Goal: Browse casually: Explore the website without a specific task or goal

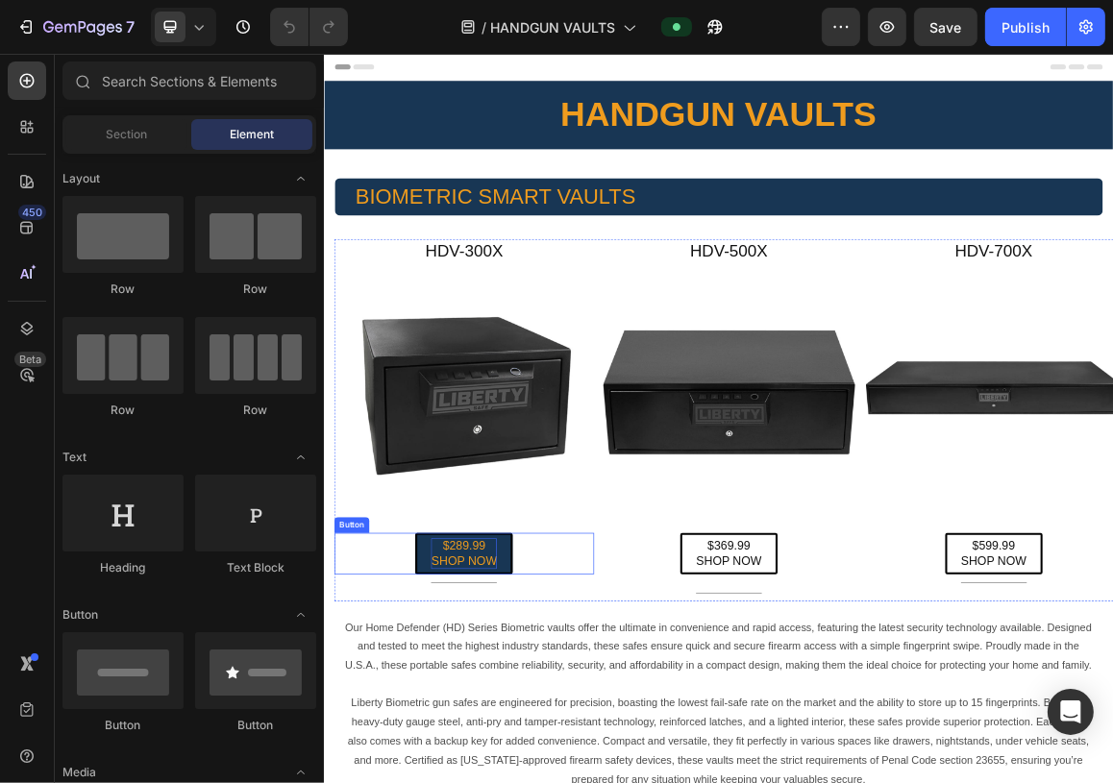
click at [552, 779] on p "$289.99 SHOP NOW" at bounding box center [528, 783] width 96 height 45
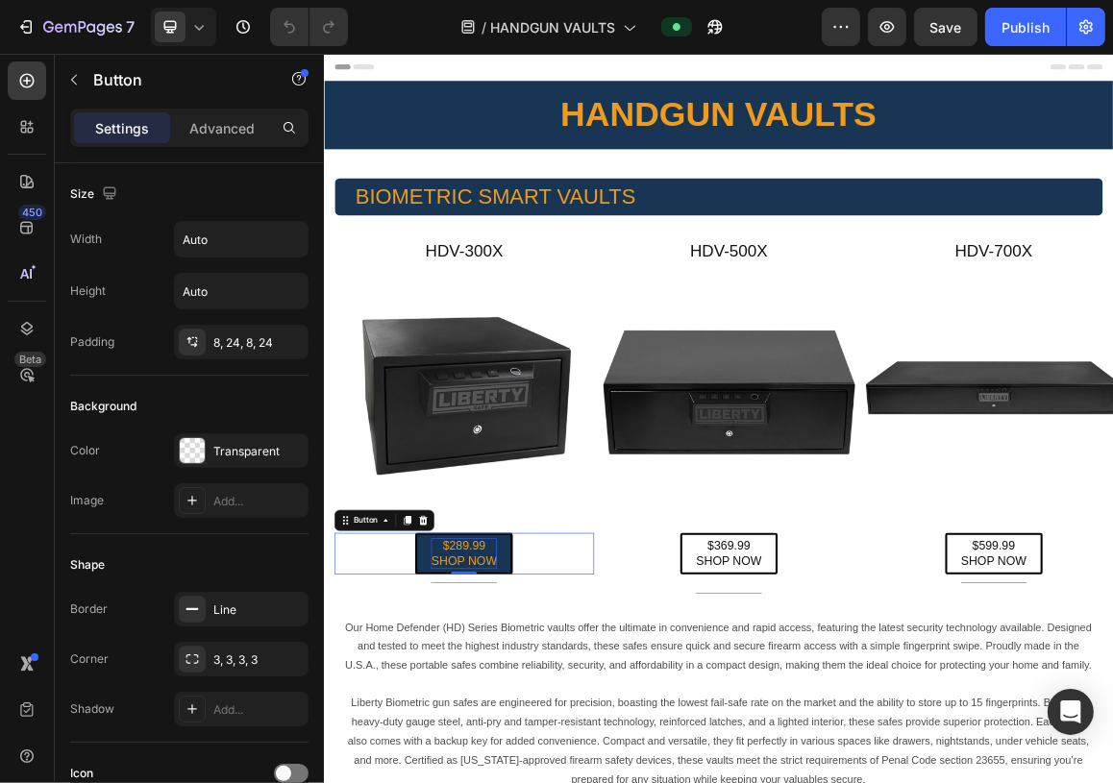
click at [545, 771] on p "$289.99 SHOP NOW" at bounding box center [528, 783] width 96 height 45
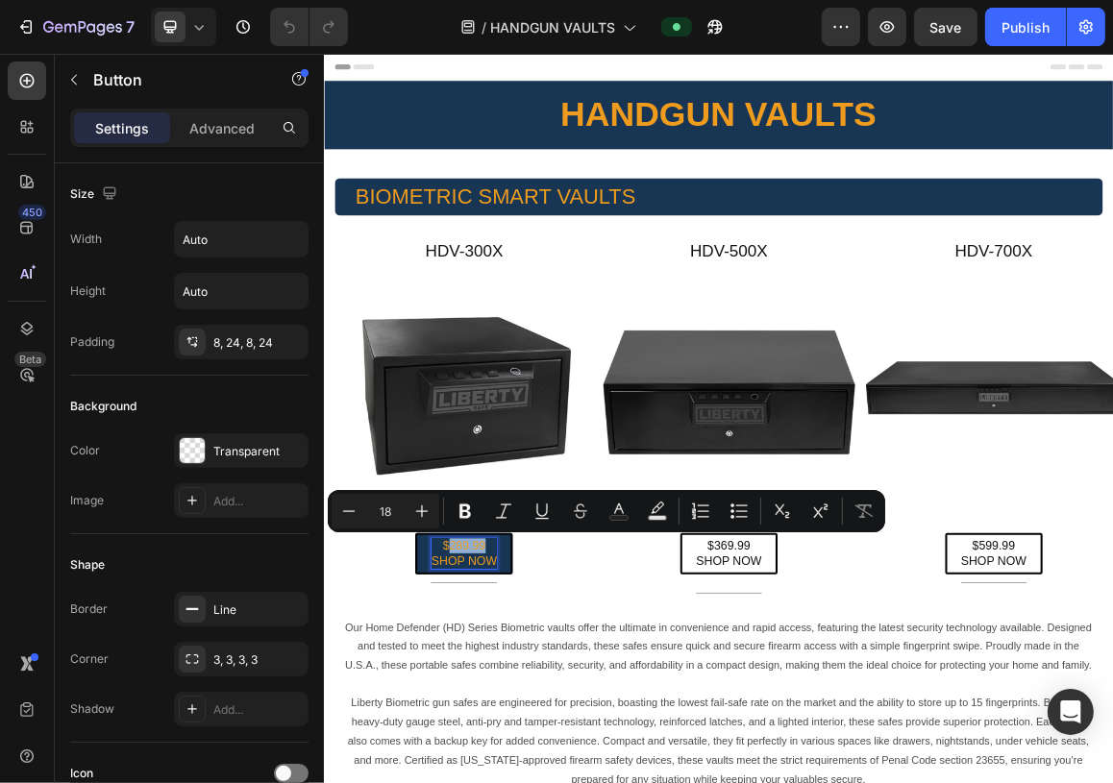
drag, startPoint x: 558, startPoint y: 765, endPoint x: 503, endPoint y: 765, distance: 54.8
click at [503, 765] on p "$289.99 SHOP NOW" at bounding box center [528, 783] width 96 height 45
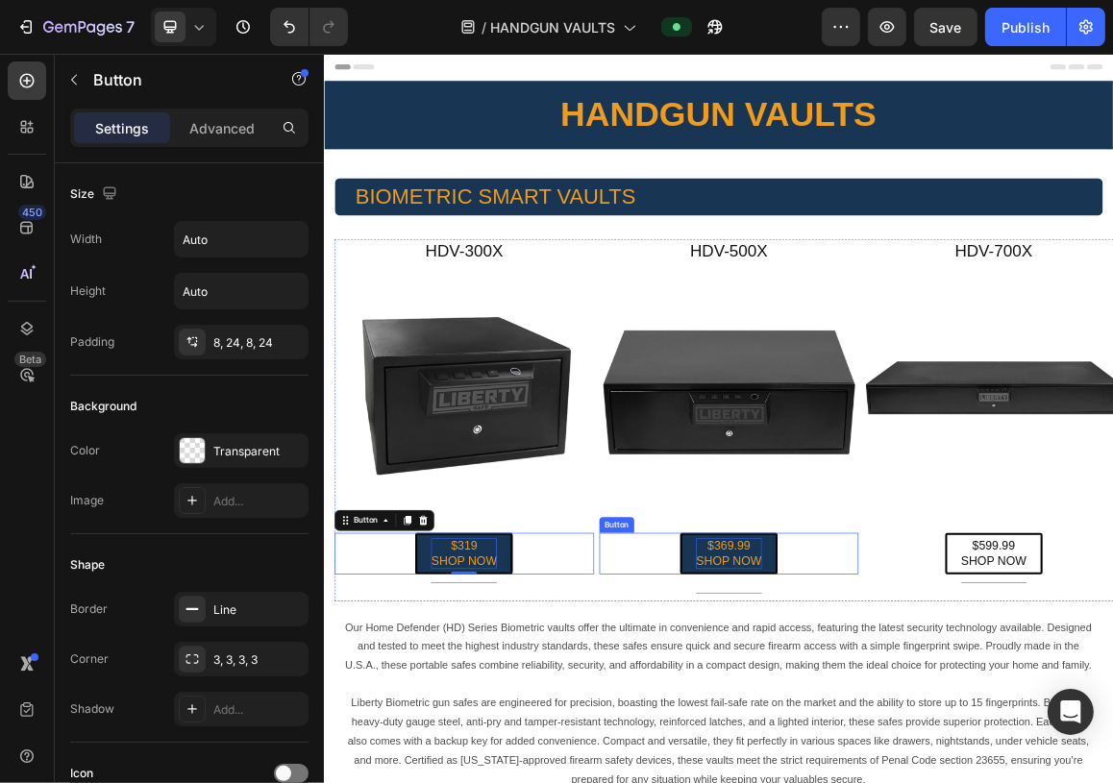
drag, startPoint x: 953, startPoint y: 775, endPoint x: 933, endPoint y: 773, distance: 19.3
click at [953, 775] on p "$369.99 SHOP NOW" at bounding box center [915, 783] width 96 height 45
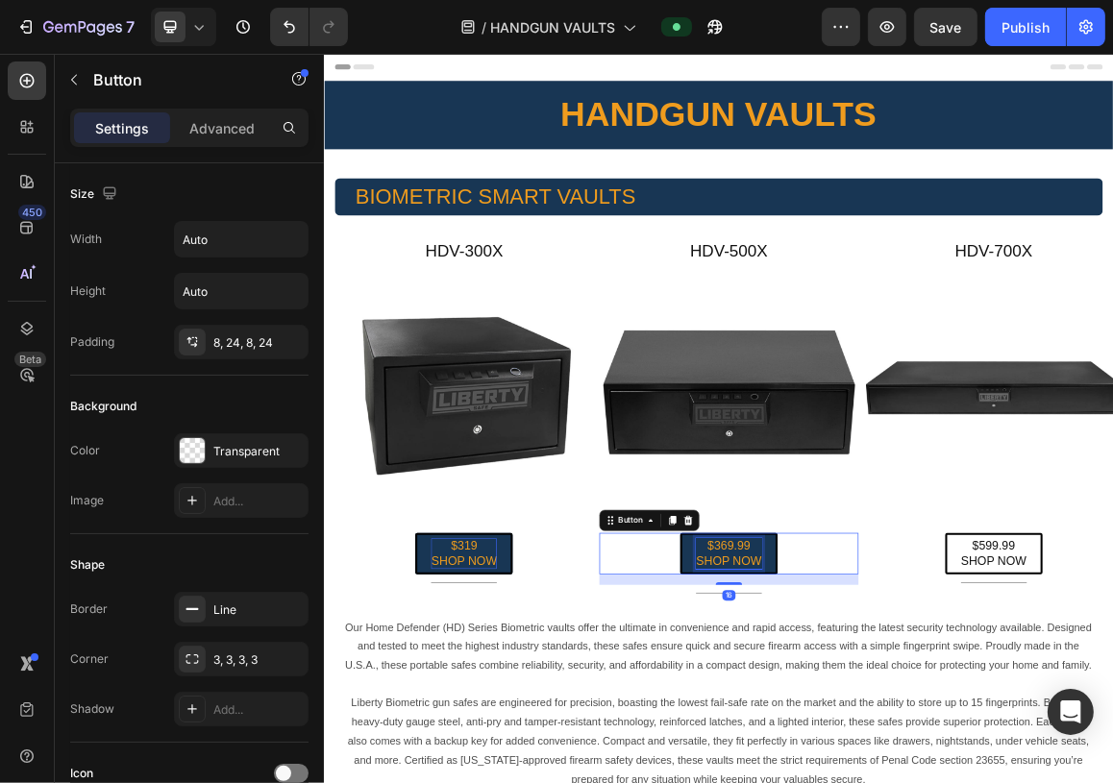
click at [933, 773] on p "$369.99 SHOP NOW" at bounding box center [915, 783] width 96 height 45
click at [937, 765] on p "$369.99 SHOP NOW" at bounding box center [915, 783] width 96 height 45
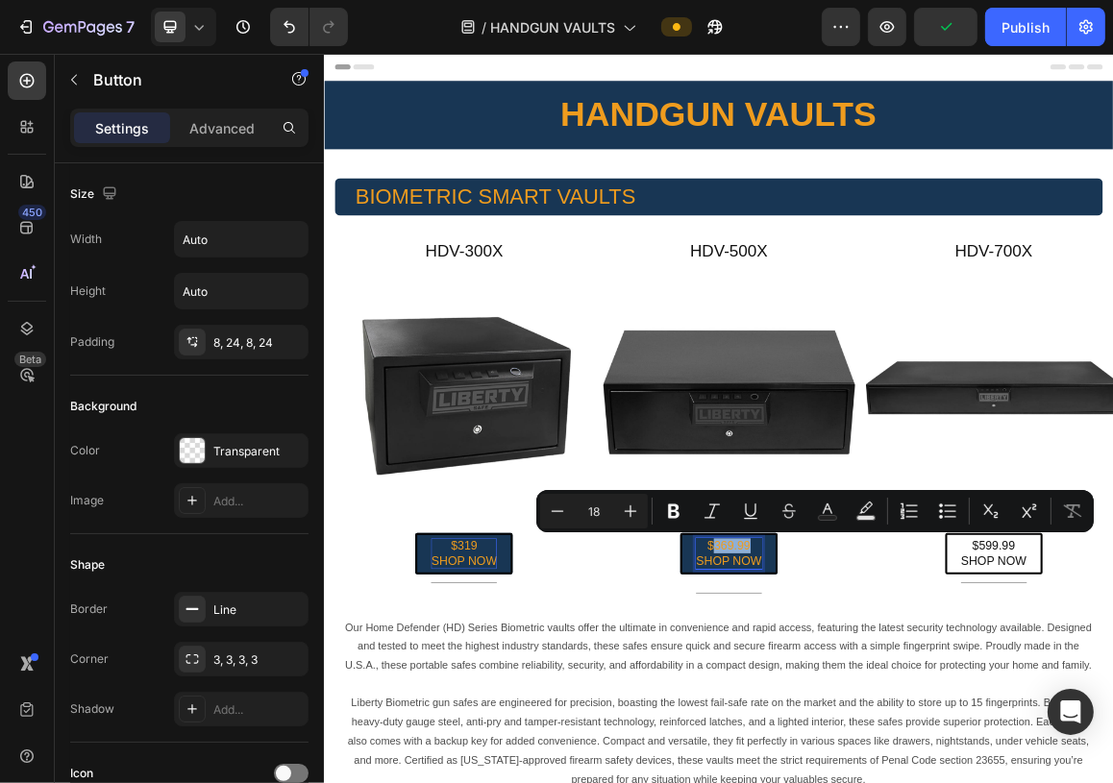
drag, startPoint x: 934, startPoint y: 765, endPoint x: 888, endPoint y: 764, distance: 46.2
click at [888, 764] on p "$369.99 SHOP NOW" at bounding box center [915, 783] width 96 height 45
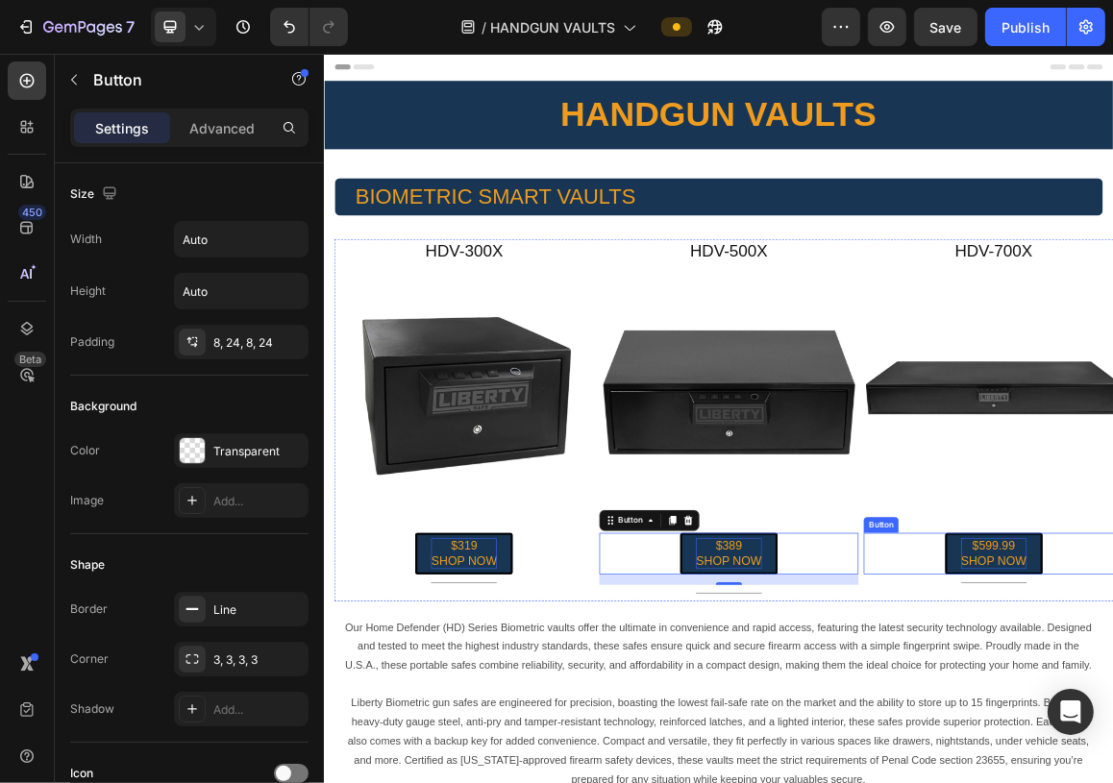
drag, startPoint x: 1299, startPoint y: 773, endPoint x: 1327, endPoint y: 773, distance: 27.9
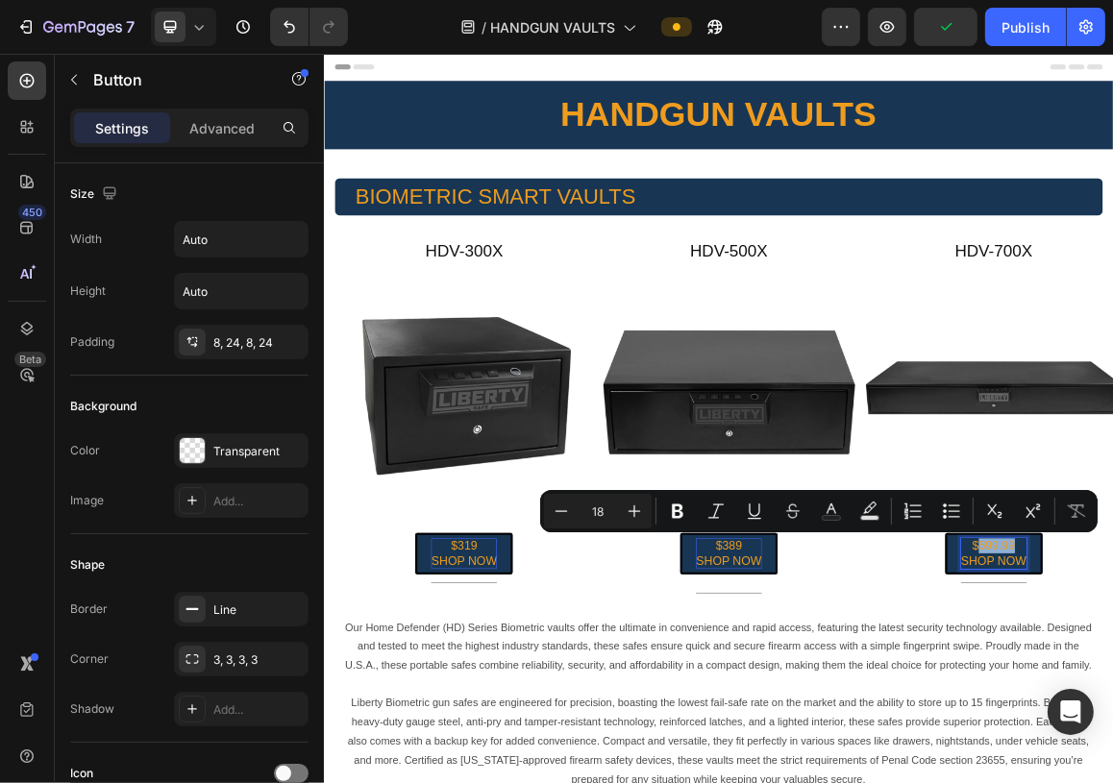
drag, startPoint x: 1321, startPoint y: 763, endPoint x: 1265, endPoint y: 763, distance: 55.8
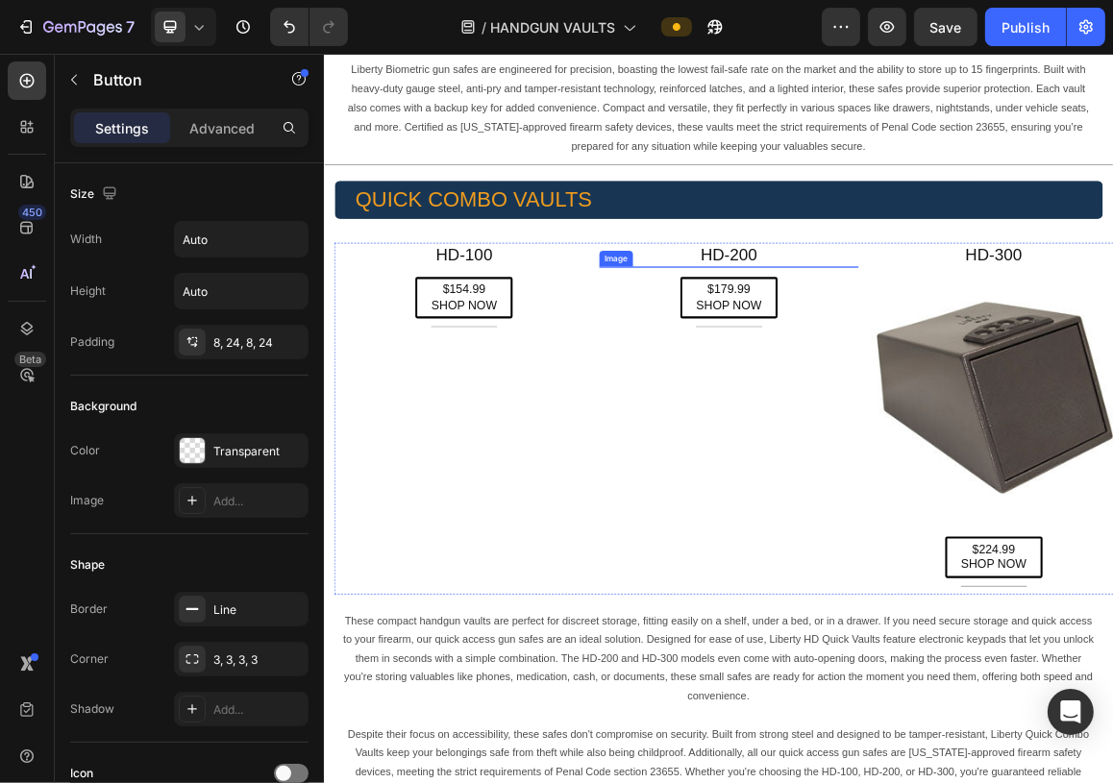
scroll to position [961, 0]
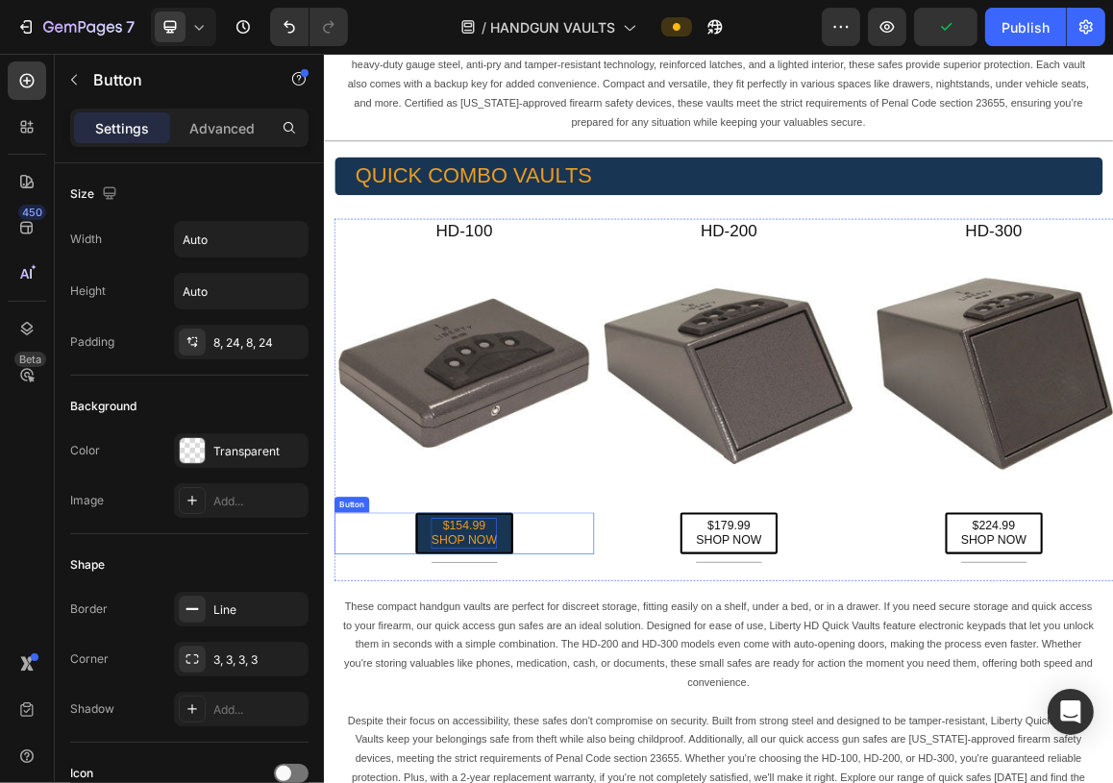
drag, startPoint x: 583, startPoint y: 752, endPoint x: 557, endPoint y: 759, distance: 28.0
click at [583, 752] on link "$154.99 SHOP NOW" at bounding box center [528, 754] width 142 height 61
click at [549, 757] on p "$154.99 SHOP NOW" at bounding box center [528, 754] width 96 height 45
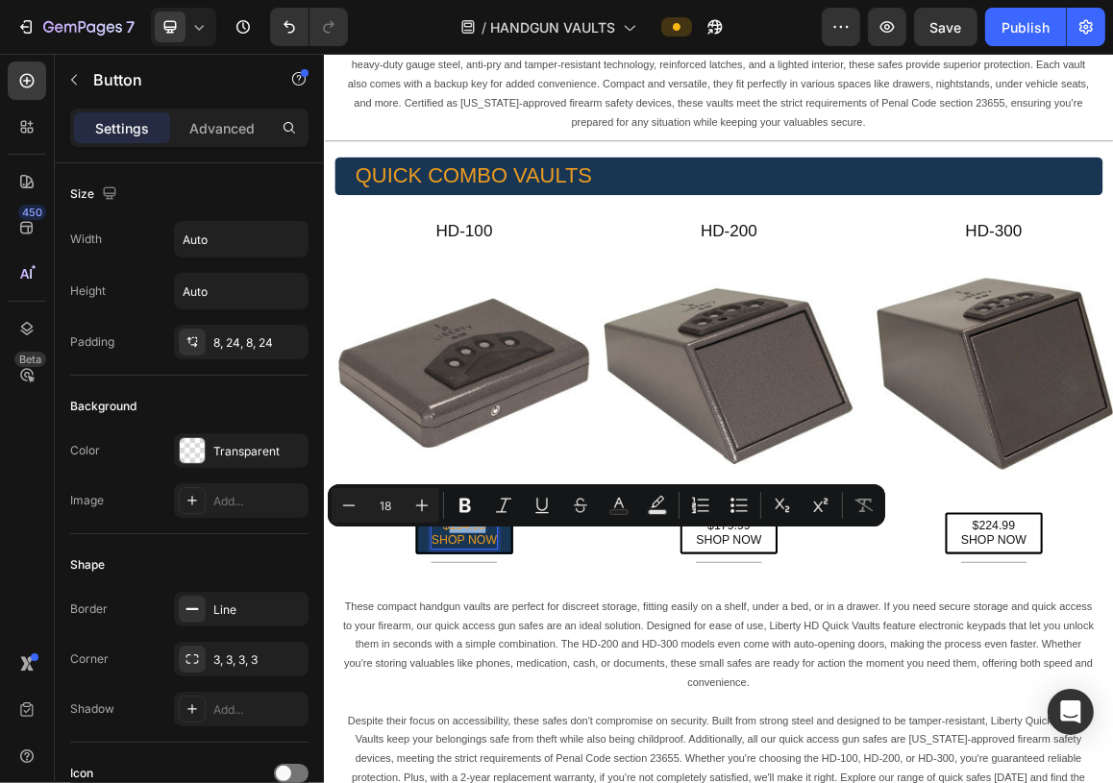
drag, startPoint x: 559, startPoint y: 757, endPoint x: 506, endPoint y: 759, distance: 53.9
click at [506, 759] on p "$154.99 SHOP NOW" at bounding box center [528, 754] width 96 height 45
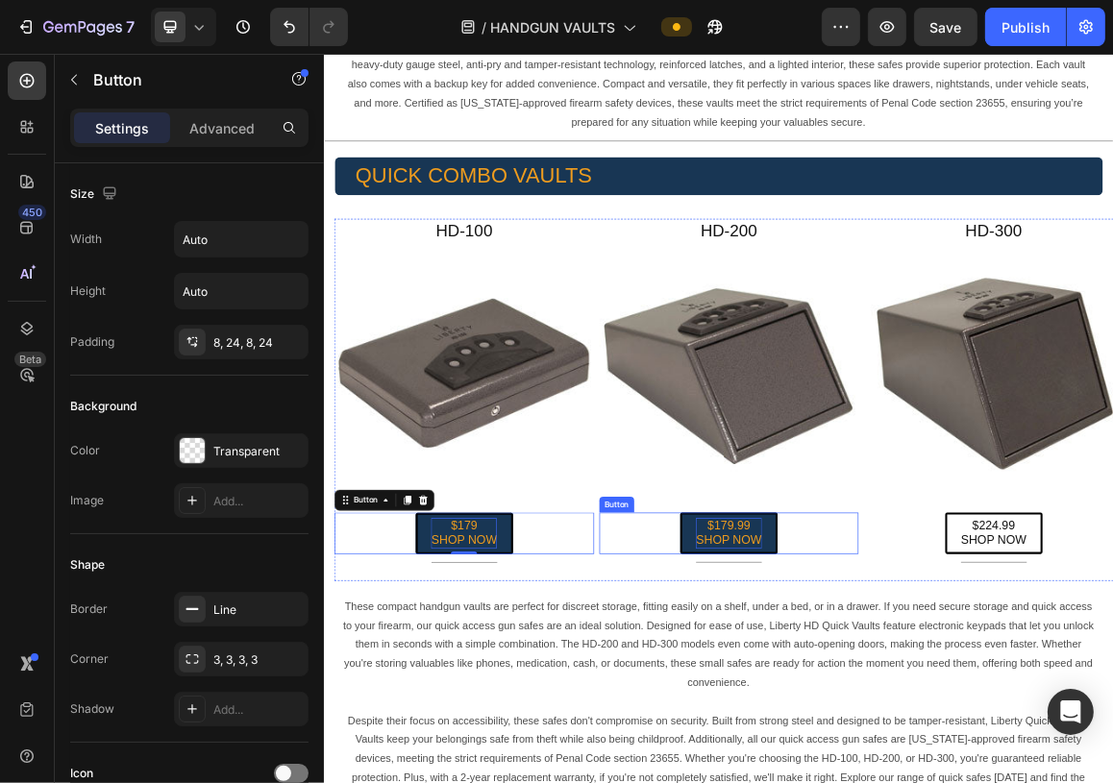
click at [898, 757] on p "$179.99 SHOP NOW" at bounding box center [915, 754] width 96 height 45
click at [932, 757] on p "$179.99 SHOP NOW" at bounding box center [915, 754] width 96 height 45
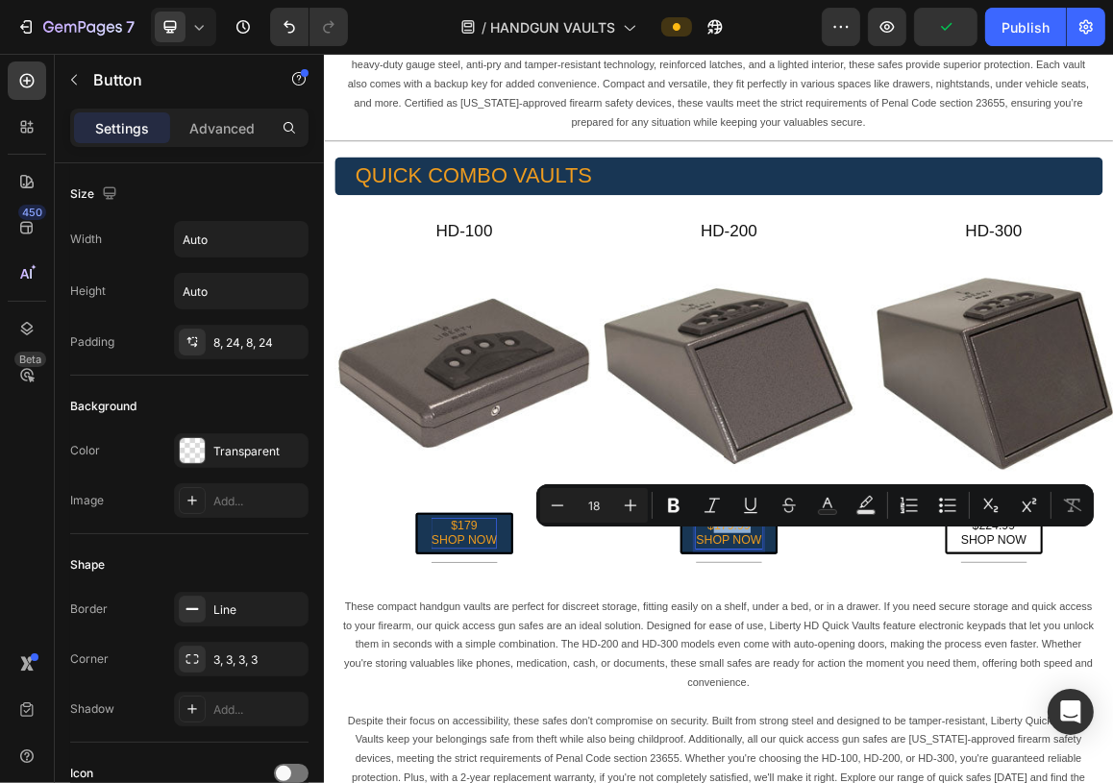
drag, startPoint x: 936, startPoint y: 757, endPoint x: 887, endPoint y: 759, distance: 49.1
click at [887, 759] on p "$179.99 SHOP NOW" at bounding box center [915, 754] width 96 height 45
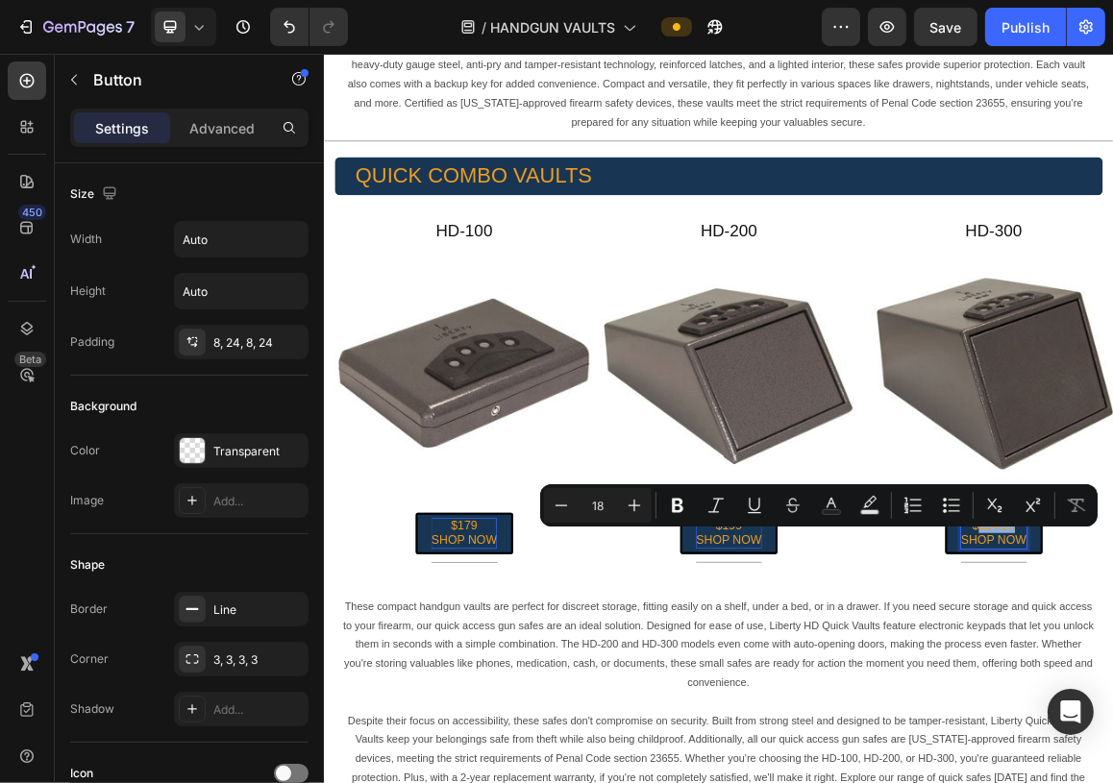
drag, startPoint x: 1322, startPoint y: 757, endPoint x: 1267, endPoint y: 757, distance: 54.8
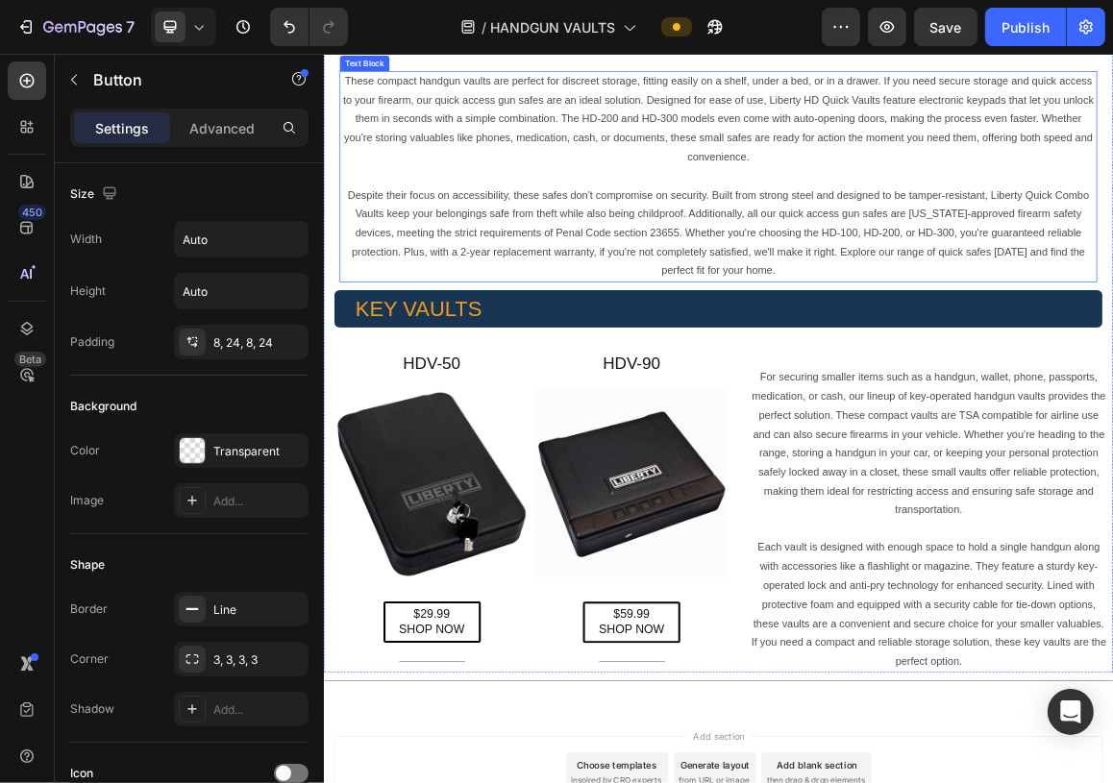
scroll to position [1826, 0]
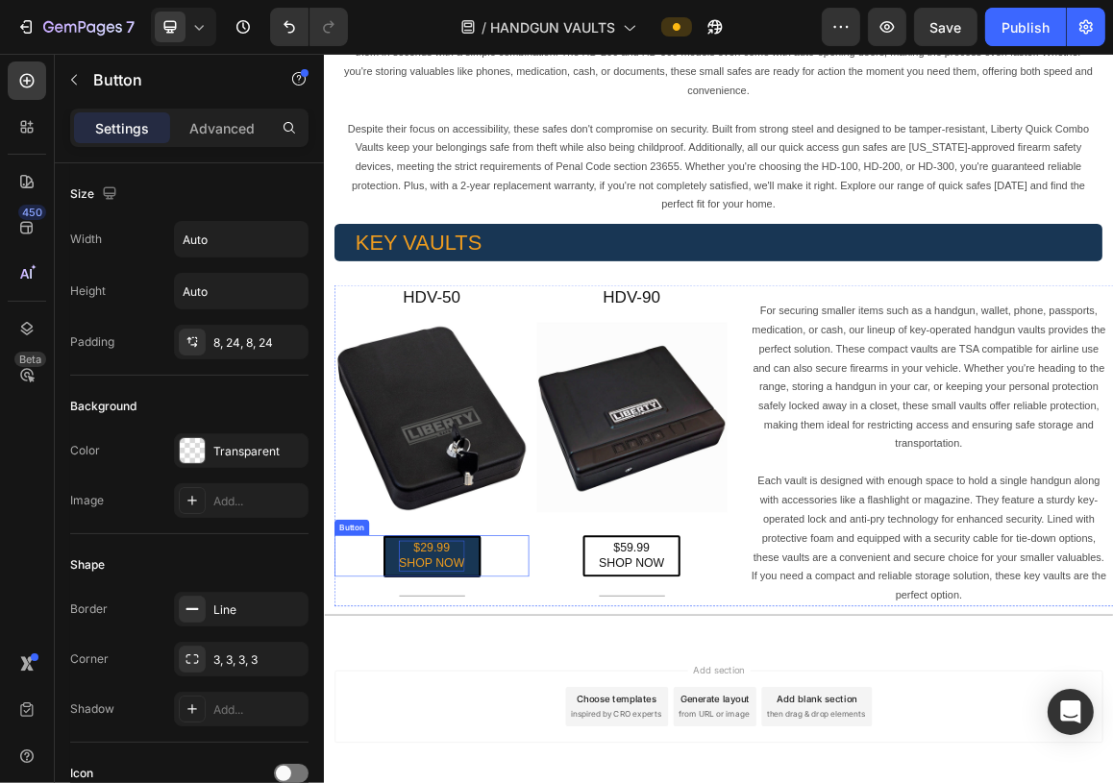
click at [515, 776] on link "$29.99 SHOP NOW" at bounding box center [480, 787] width 142 height 61
click at [502, 782] on p "$29.99 SHOP NOW" at bounding box center [481, 787] width 96 height 45
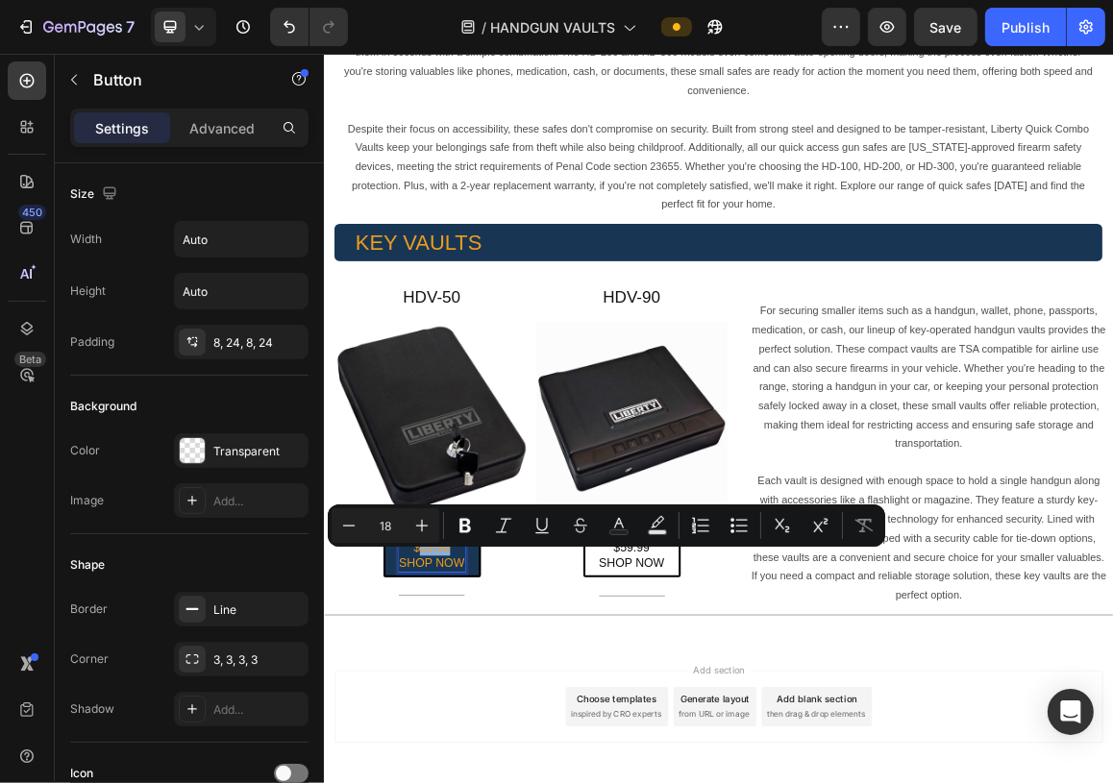
drag, startPoint x: 503, startPoint y: 783, endPoint x: 462, endPoint y: 784, distance: 40.4
click at [462, 782] on p "$29.99 SHOP NOW" at bounding box center [481, 787] width 96 height 45
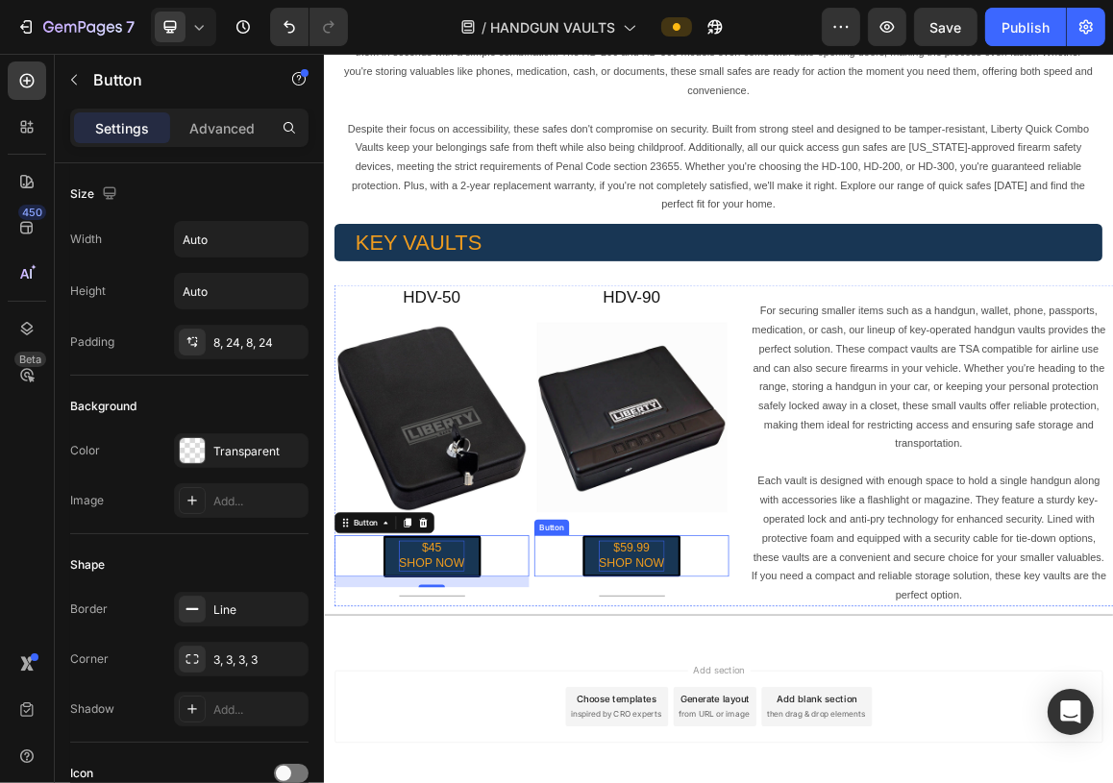
click at [787, 782] on p "$59.99 SHOP NOW" at bounding box center [773, 787] width 96 height 45
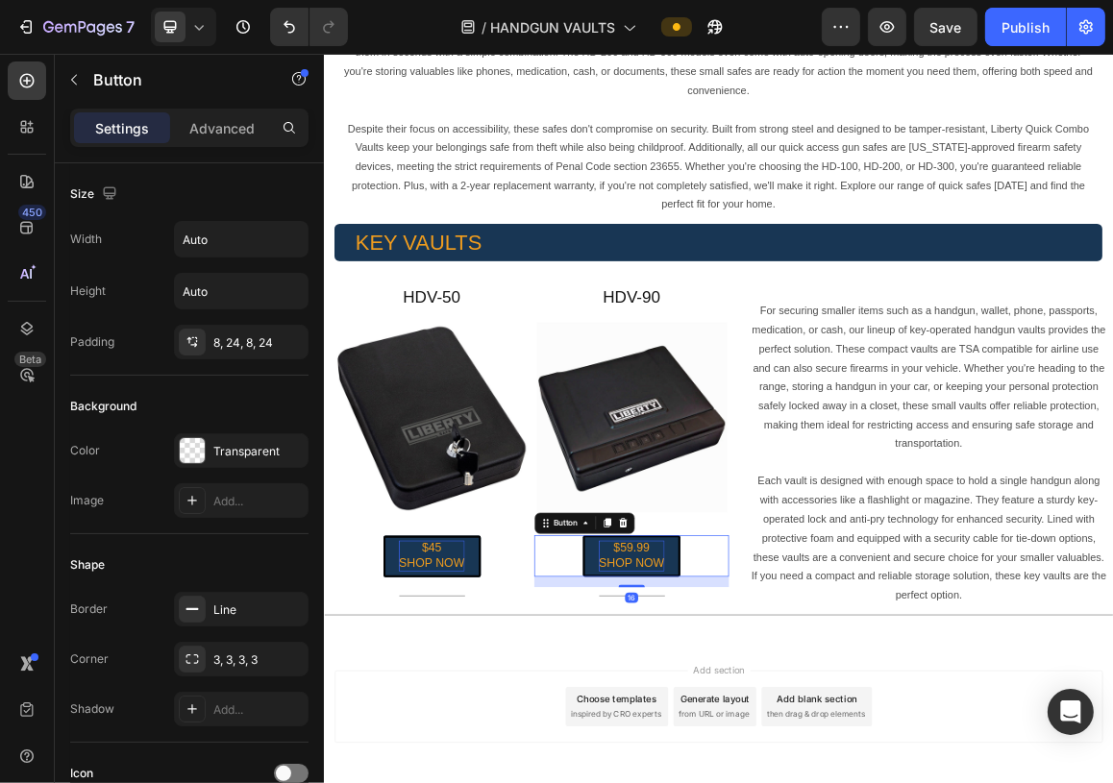
click at [791, 782] on p "$59.99 SHOP NOW" at bounding box center [773, 787] width 96 height 45
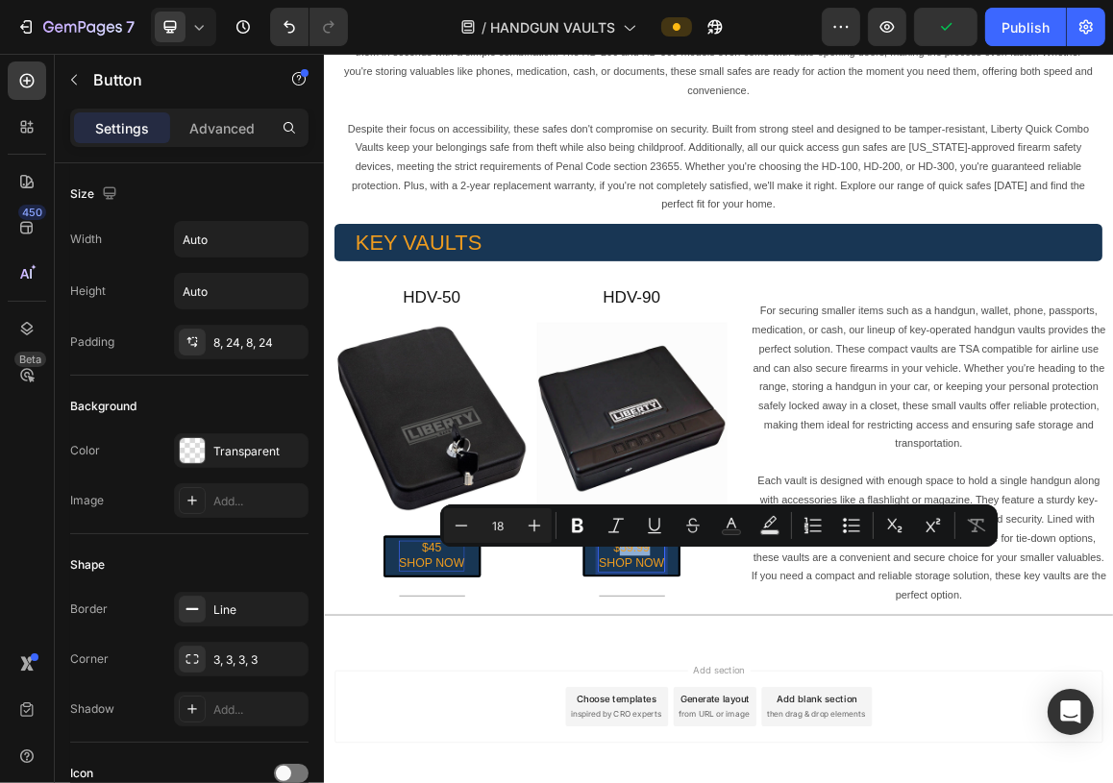
drag, startPoint x: 797, startPoint y: 788, endPoint x: 750, endPoint y: 787, distance: 47.1
click at [750, 782] on p "$59.99 SHOP NOW" at bounding box center [773, 787] width 96 height 45
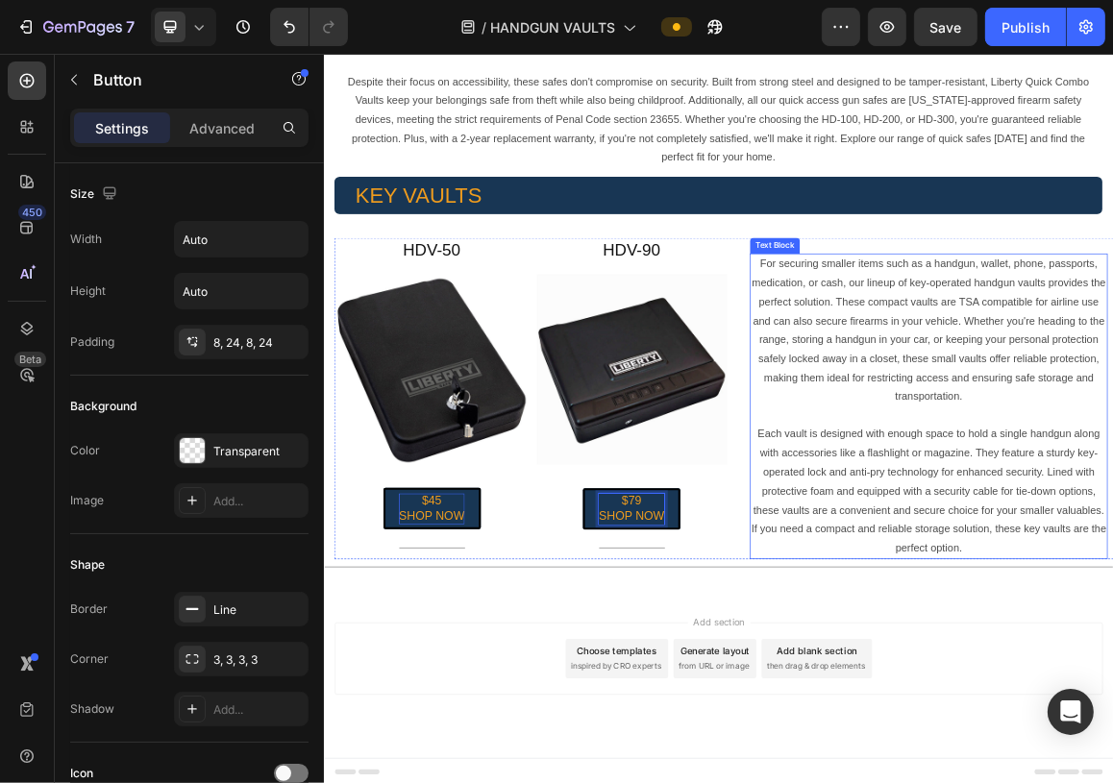
scroll to position [1917, 0]
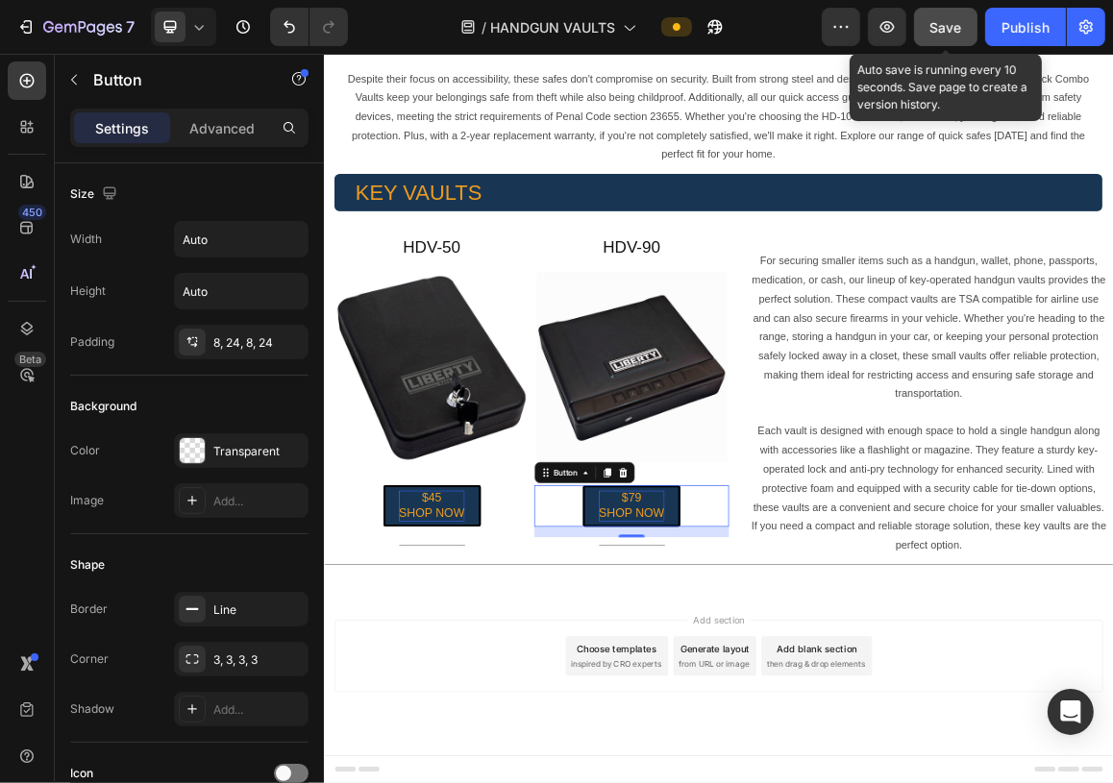
click at [955, 28] on span "Save" at bounding box center [946, 27] width 32 height 16
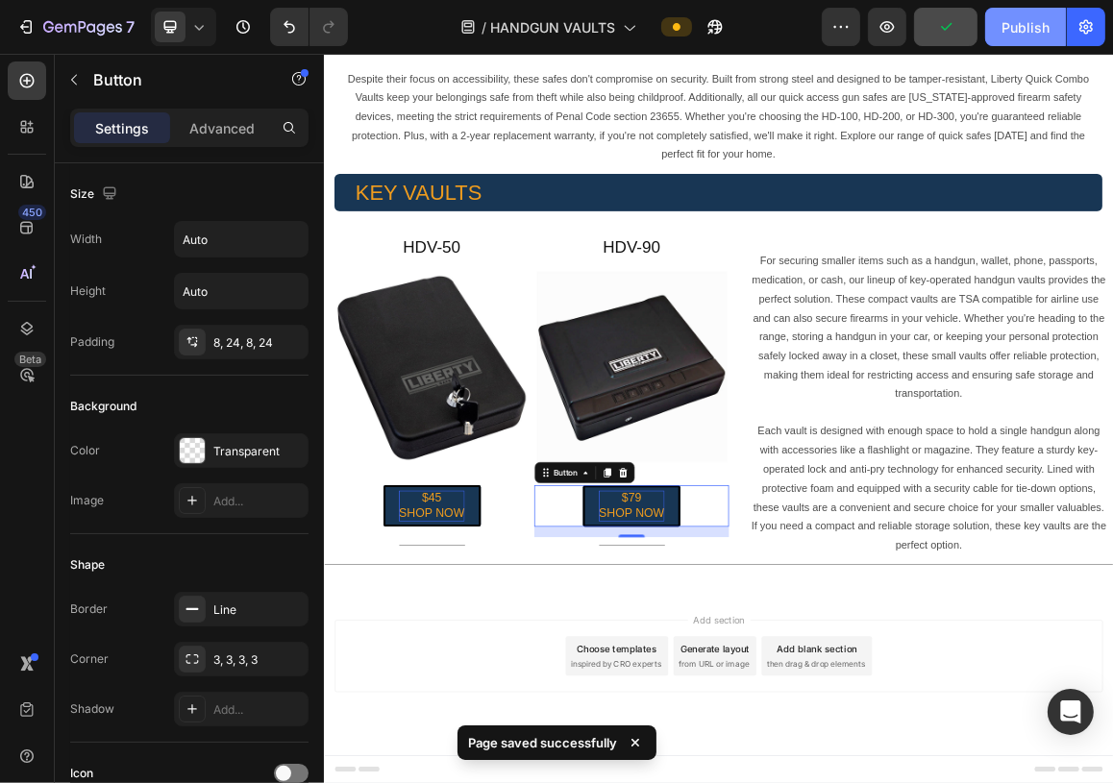
click at [1024, 20] on div "Publish" at bounding box center [1026, 27] width 48 height 20
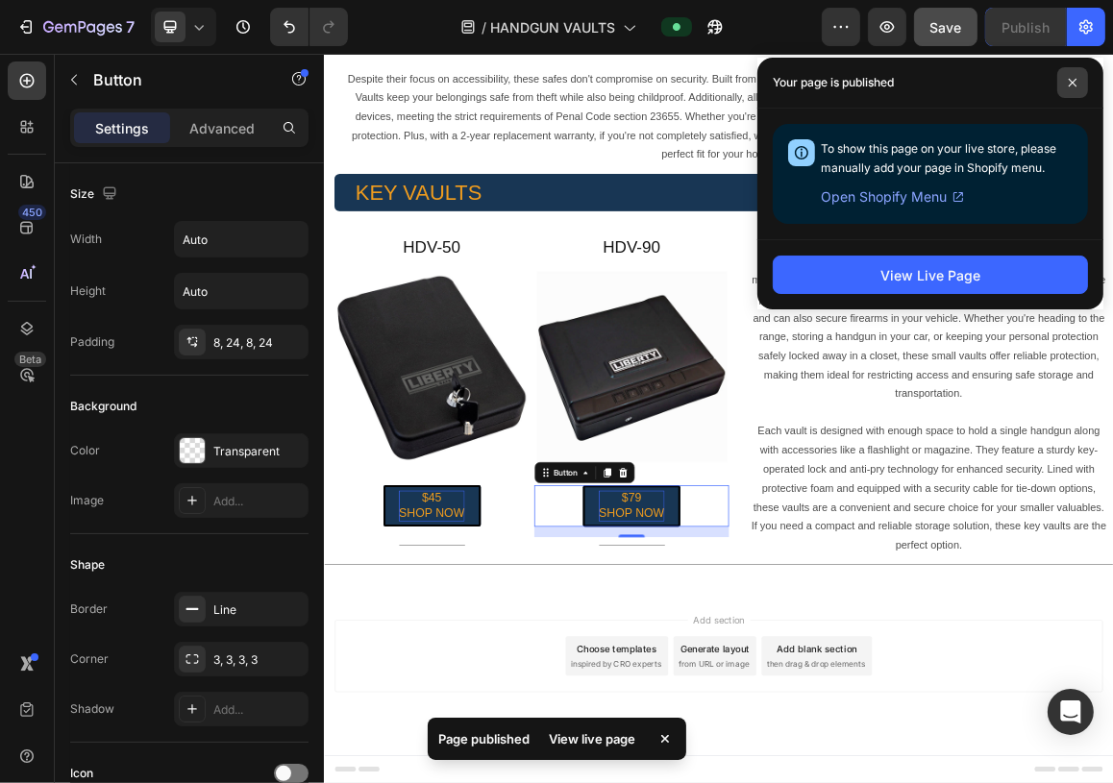
click at [1074, 81] on icon at bounding box center [1073, 83] width 8 height 8
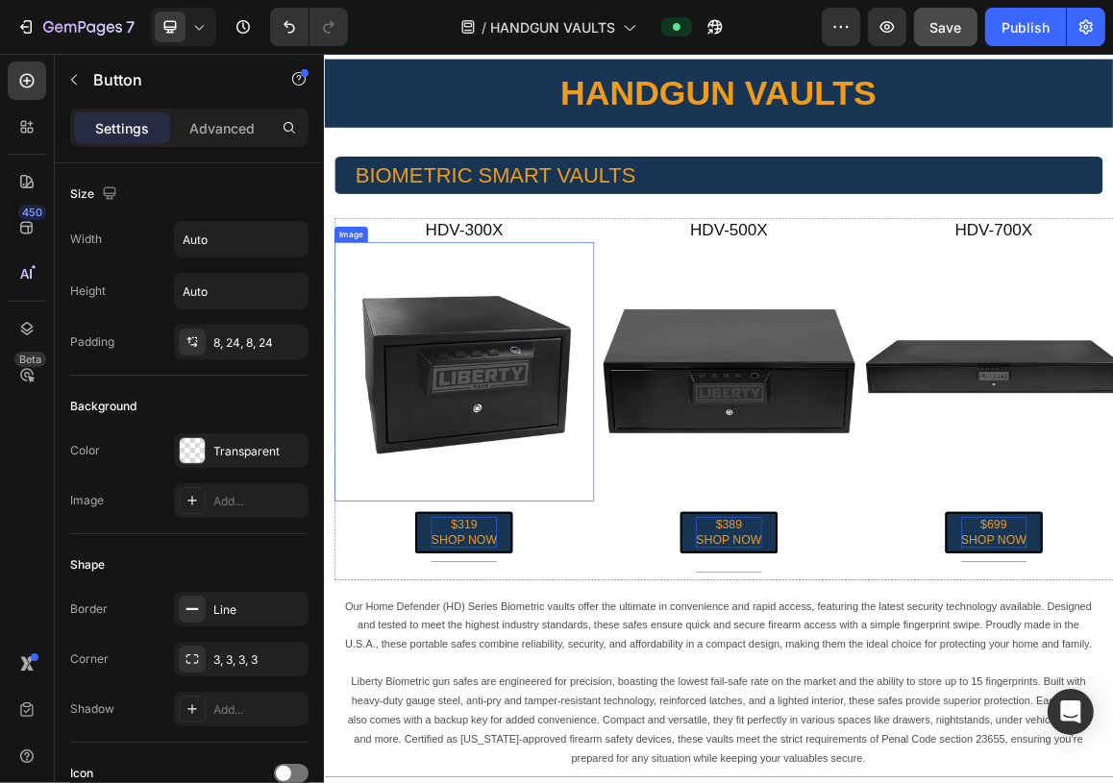
scroll to position [0, 0]
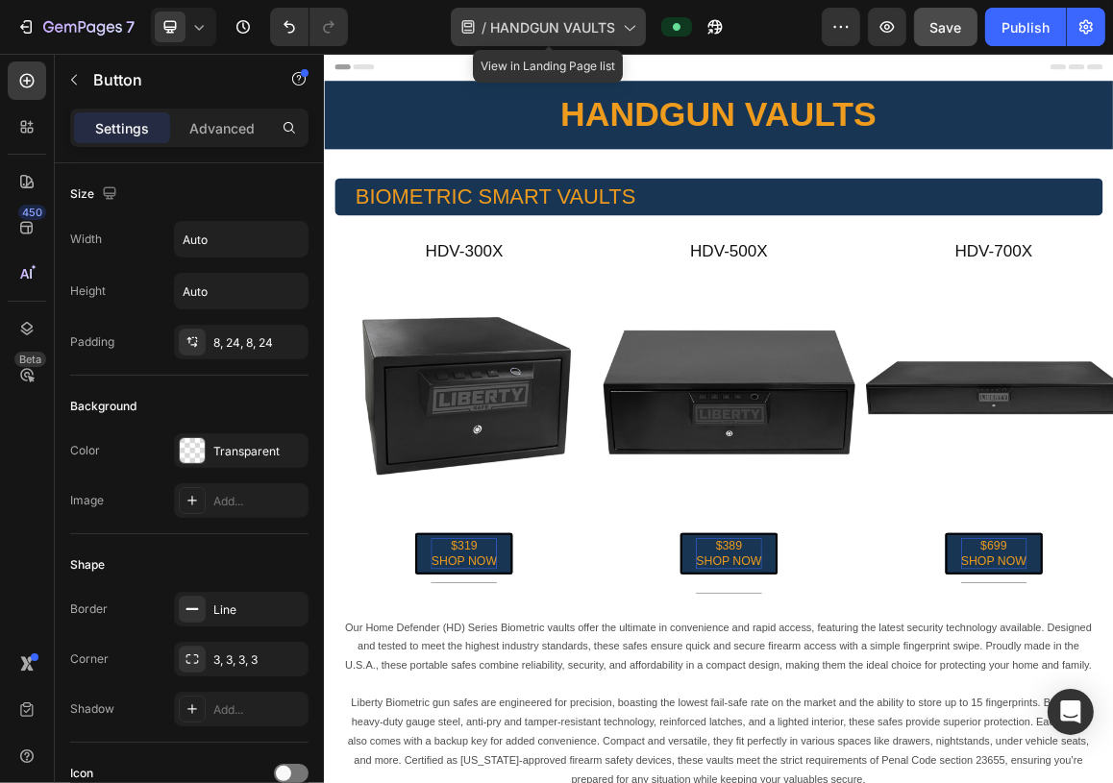
click at [630, 24] on icon at bounding box center [628, 26] width 19 height 19
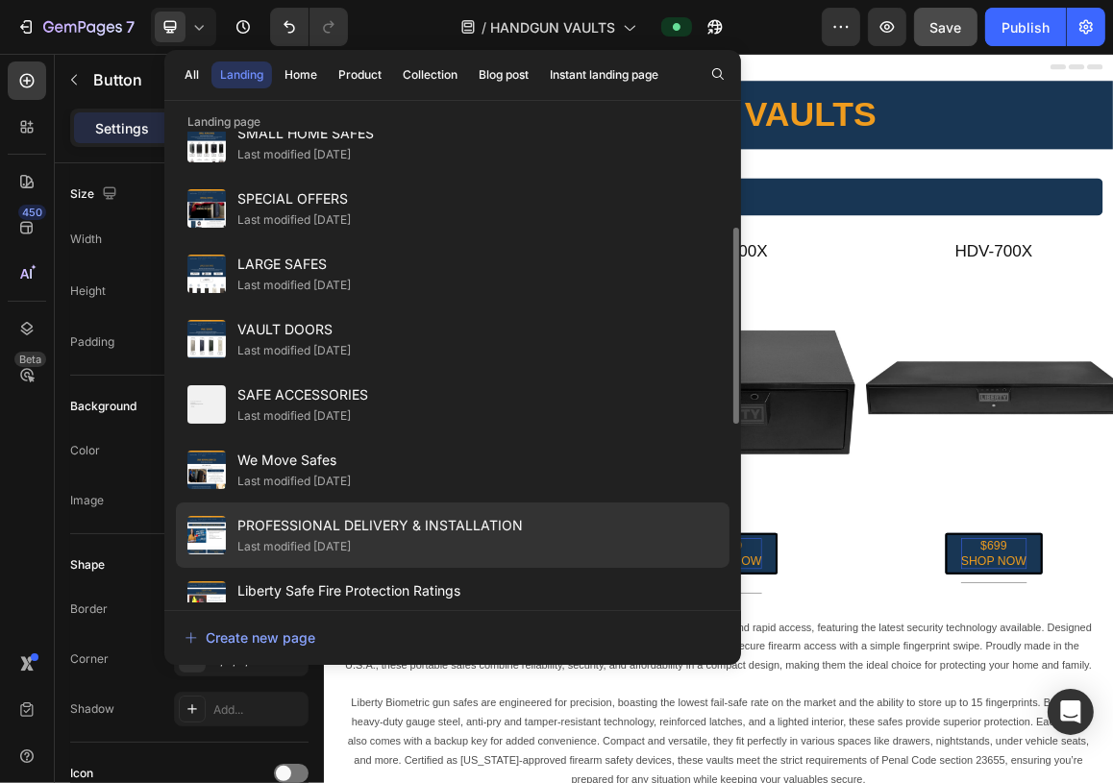
scroll to position [461, 0]
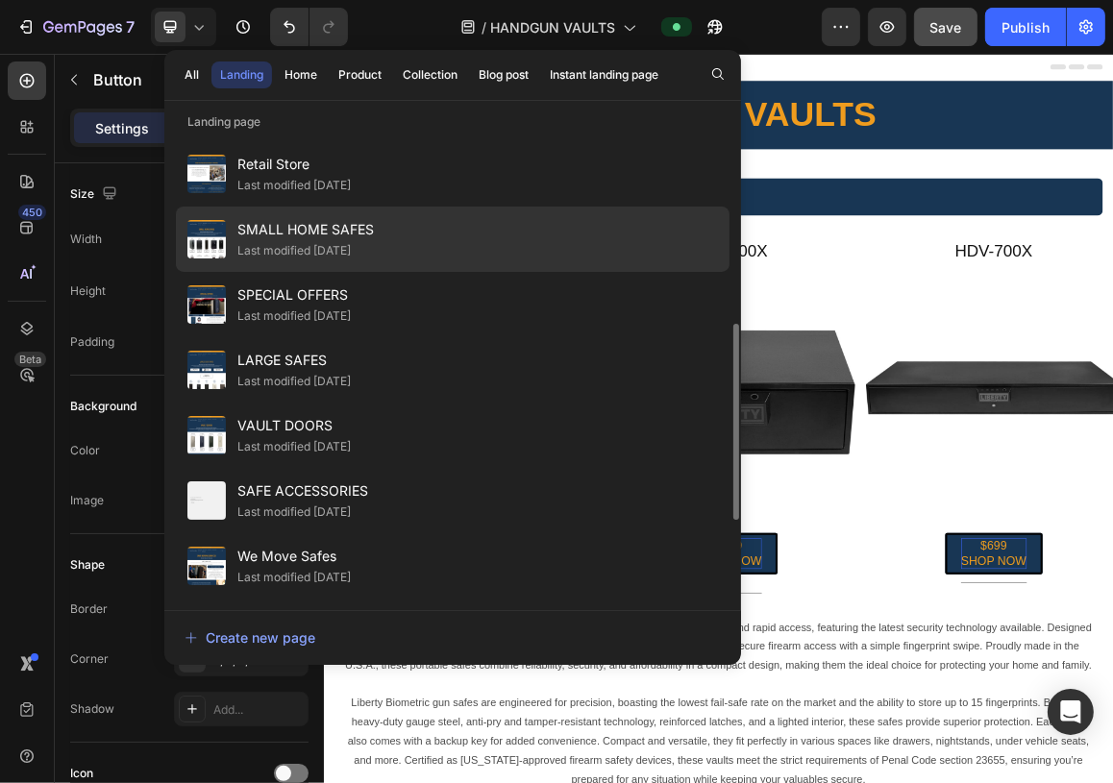
click at [317, 238] on span "SMALL HOME SAFES" at bounding box center [305, 229] width 136 height 23
